Goal: Find specific page/section

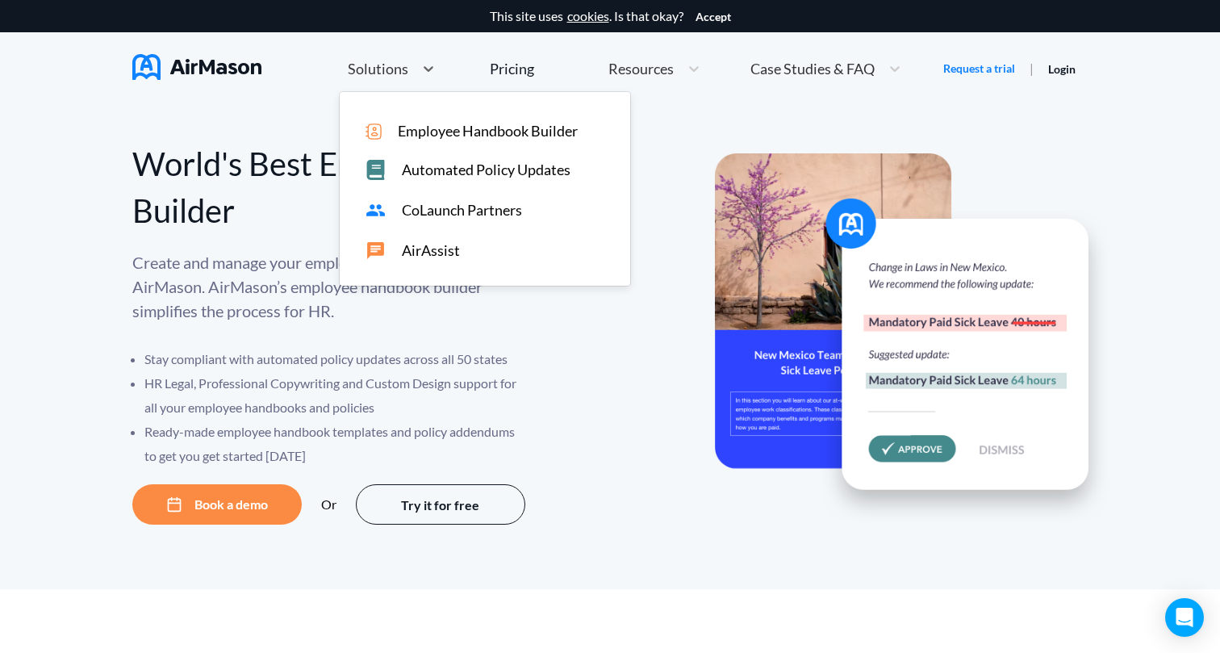
click at [408, 65] on div "Solutions" at bounding box center [377, 69] width 74 height 20
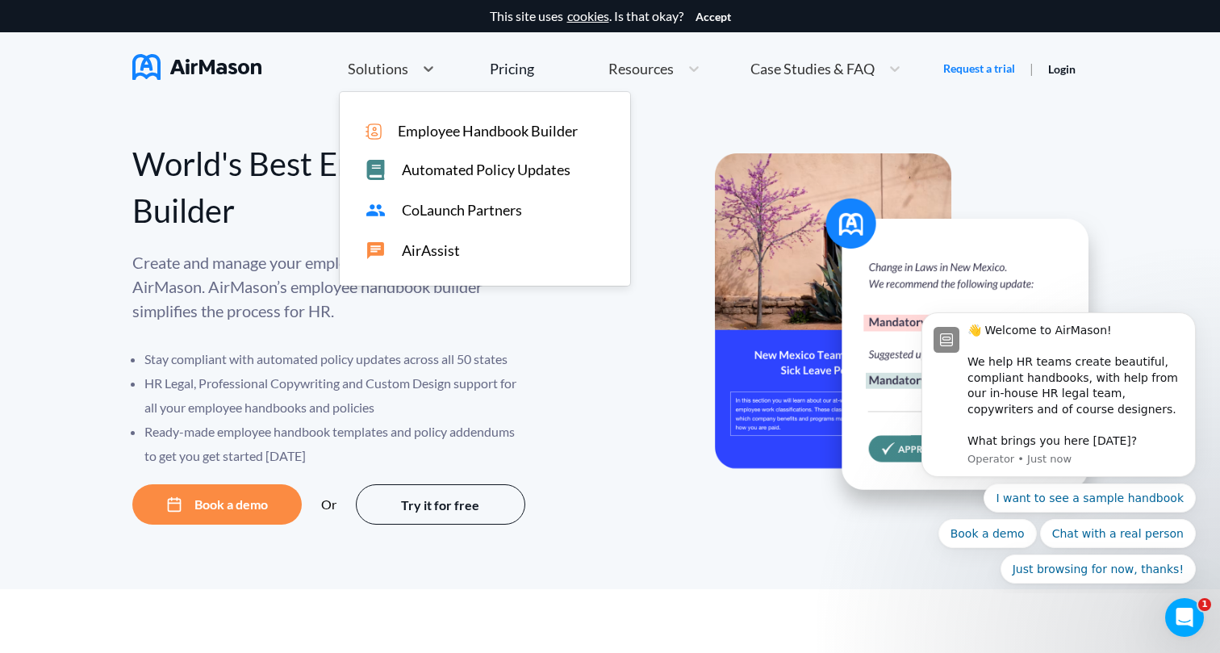
click at [636, 71] on span "Resources" at bounding box center [640, 68] width 65 height 15
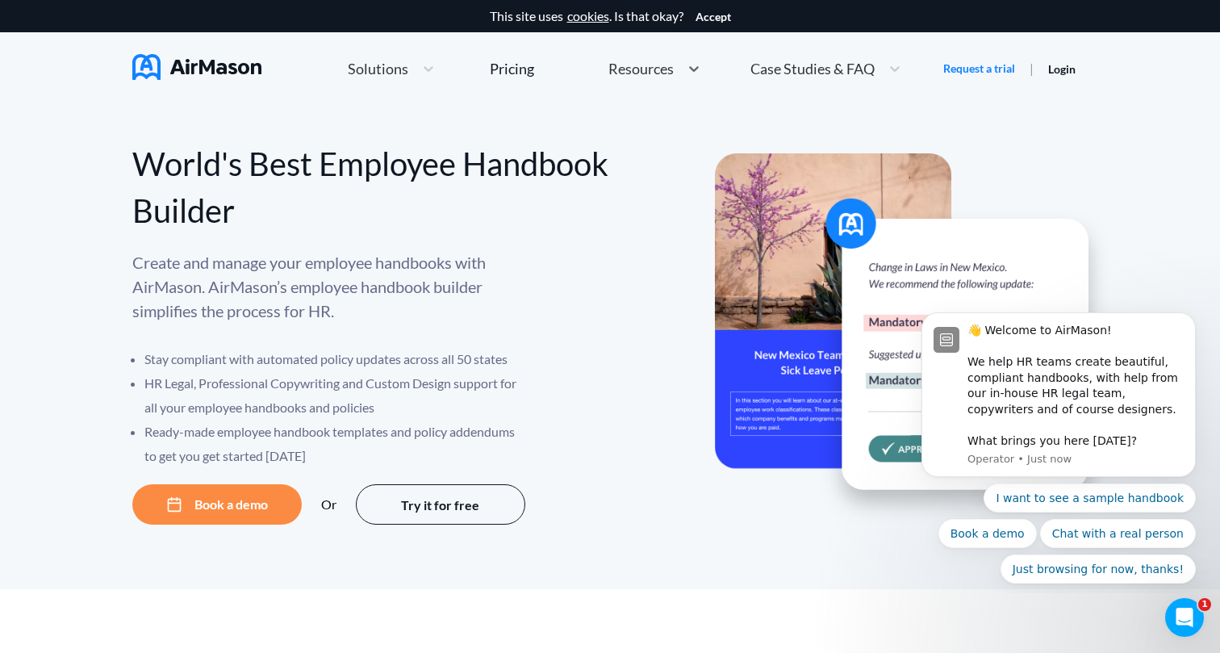
click at [641, 67] on span "Resources" at bounding box center [640, 68] width 65 height 15
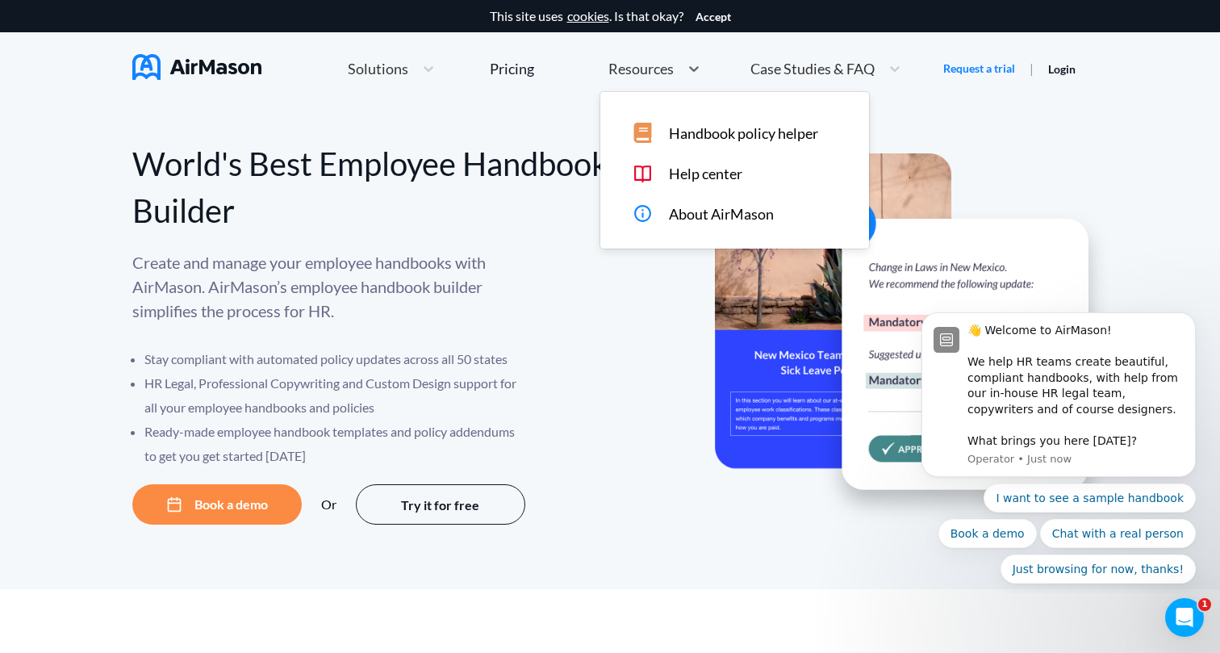
click at [629, 67] on span "Resources" at bounding box center [640, 68] width 65 height 15
click at [691, 143] on div "Handbook policy helper Help center About AirMason" at bounding box center [734, 170] width 269 height 157
click at [692, 127] on span "Handbook policy helper" at bounding box center [743, 133] width 149 height 17
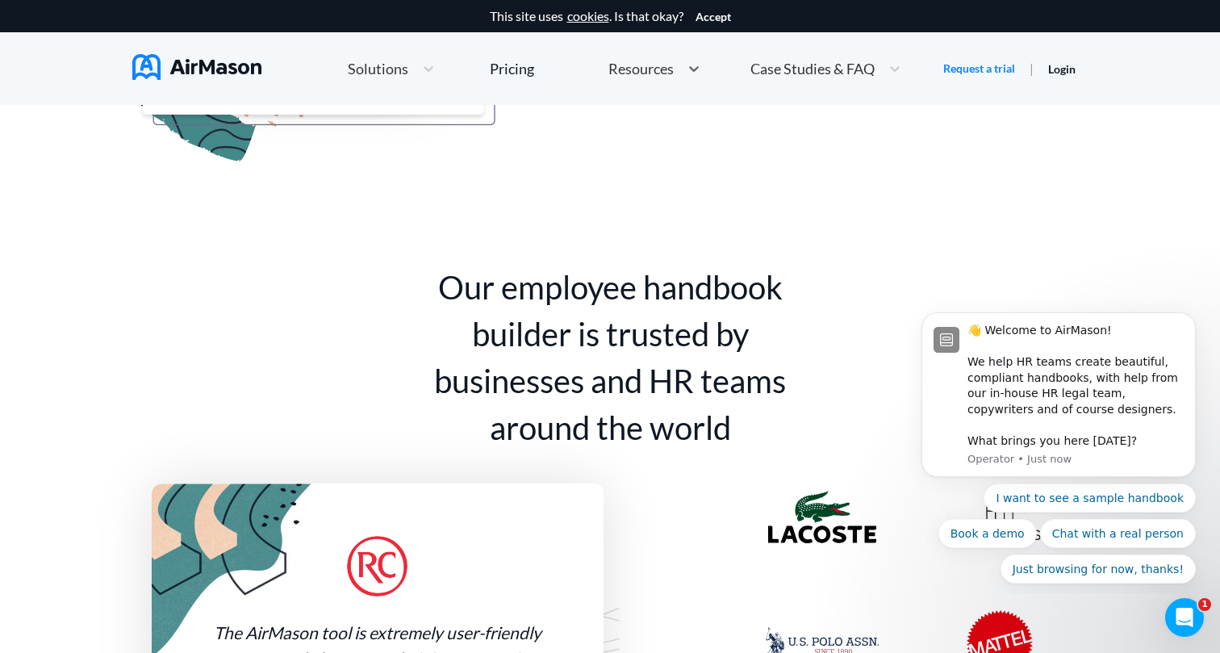
scroll to position [972, 0]
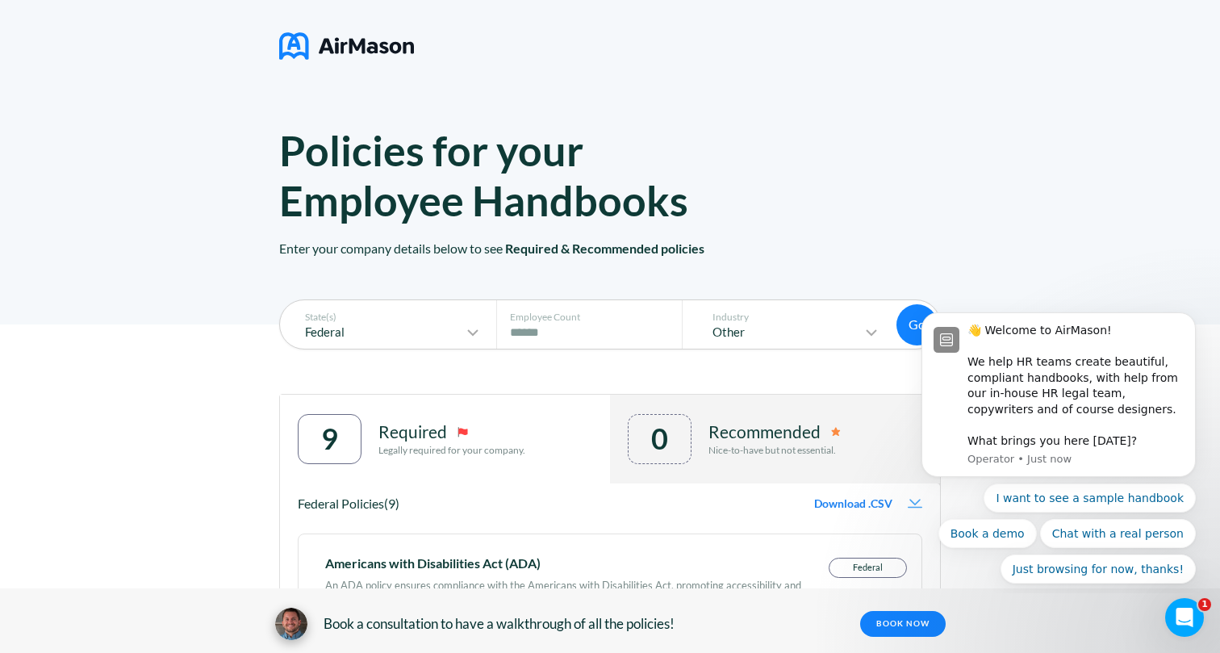
click at [732, 403] on div "0 Recommended Nice-to-have but not essential." at bounding box center [775, 438] width 330 height 89
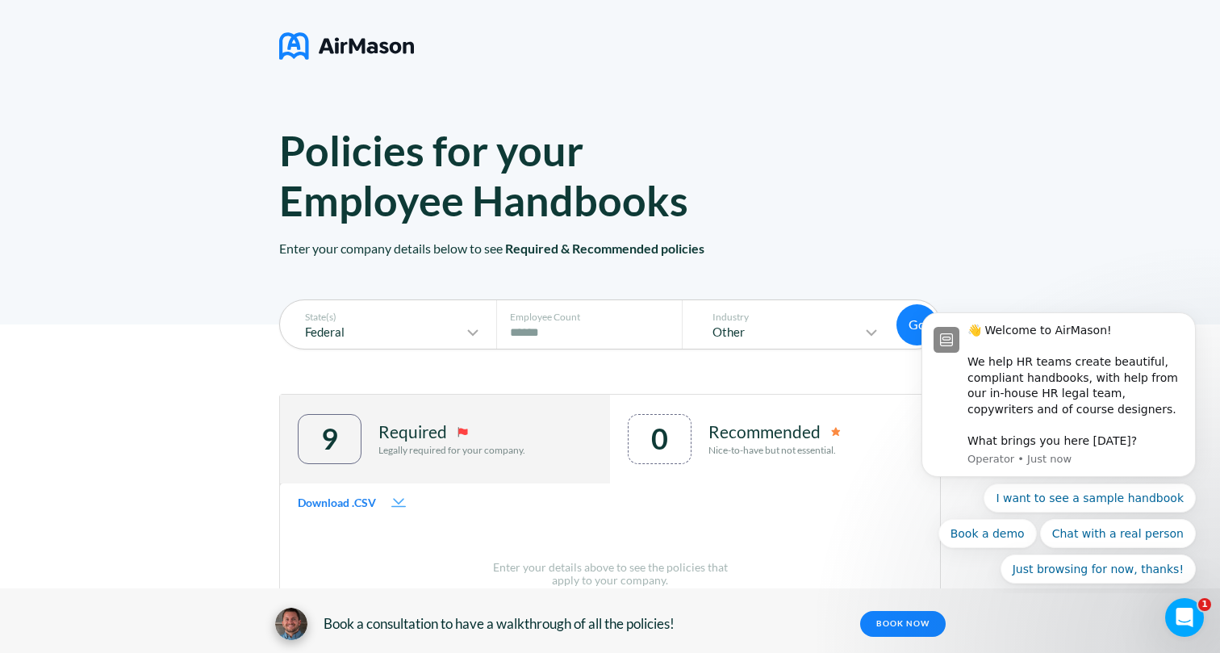
click at [545, 408] on div "9 Required Legally required for your company." at bounding box center [445, 438] width 330 height 89
